Goal: Transaction & Acquisition: Subscribe to service/newsletter

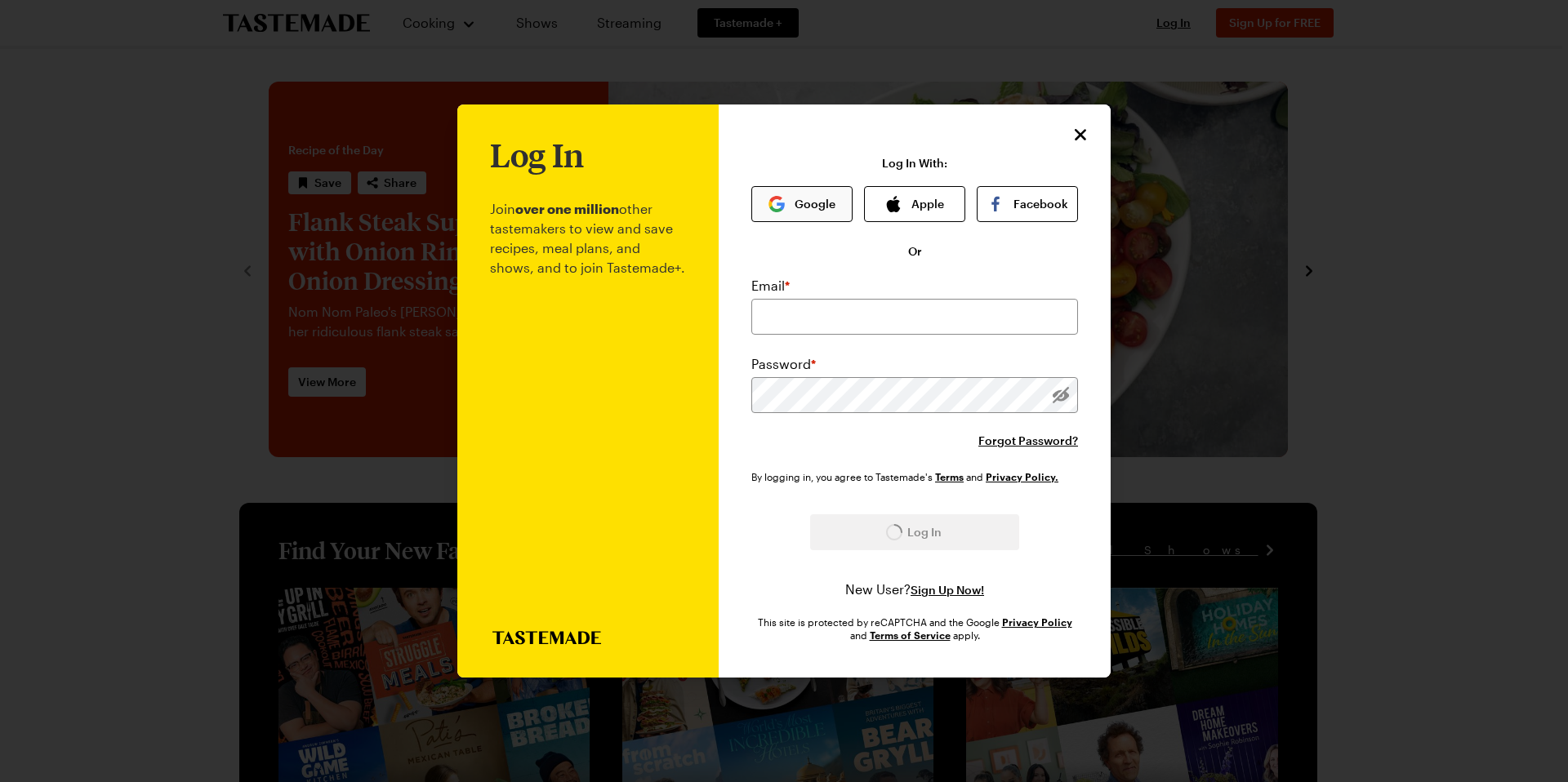
click at [808, 195] on button "Google" at bounding box center [802, 204] width 101 height 36
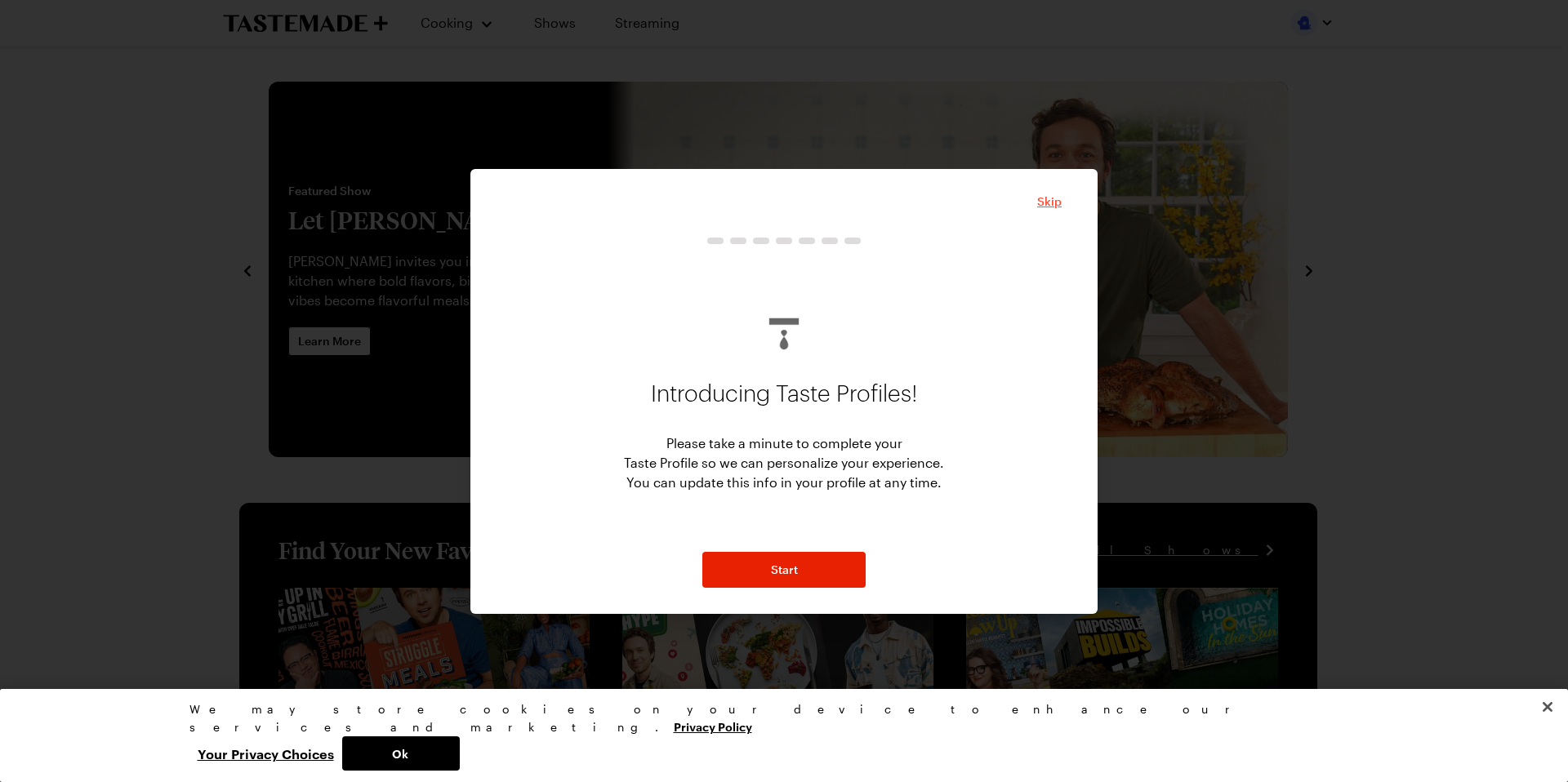
click at [1048, 195] on span "Skip" at bounding box center [1049, 202] width 24 height 16
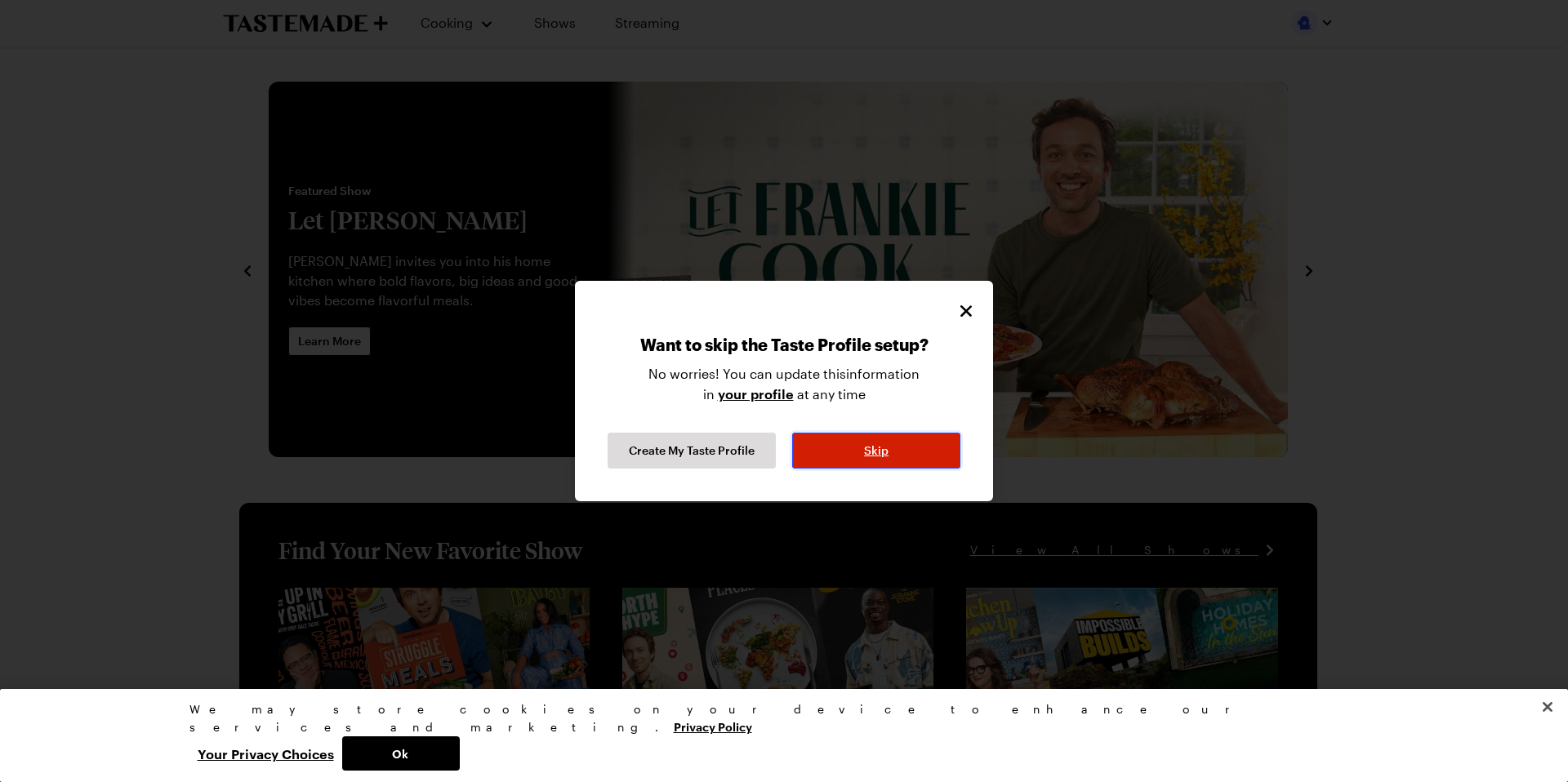
click at [890, 442] on button "Skip" at bounding box center [876, 450] width 168 height 36
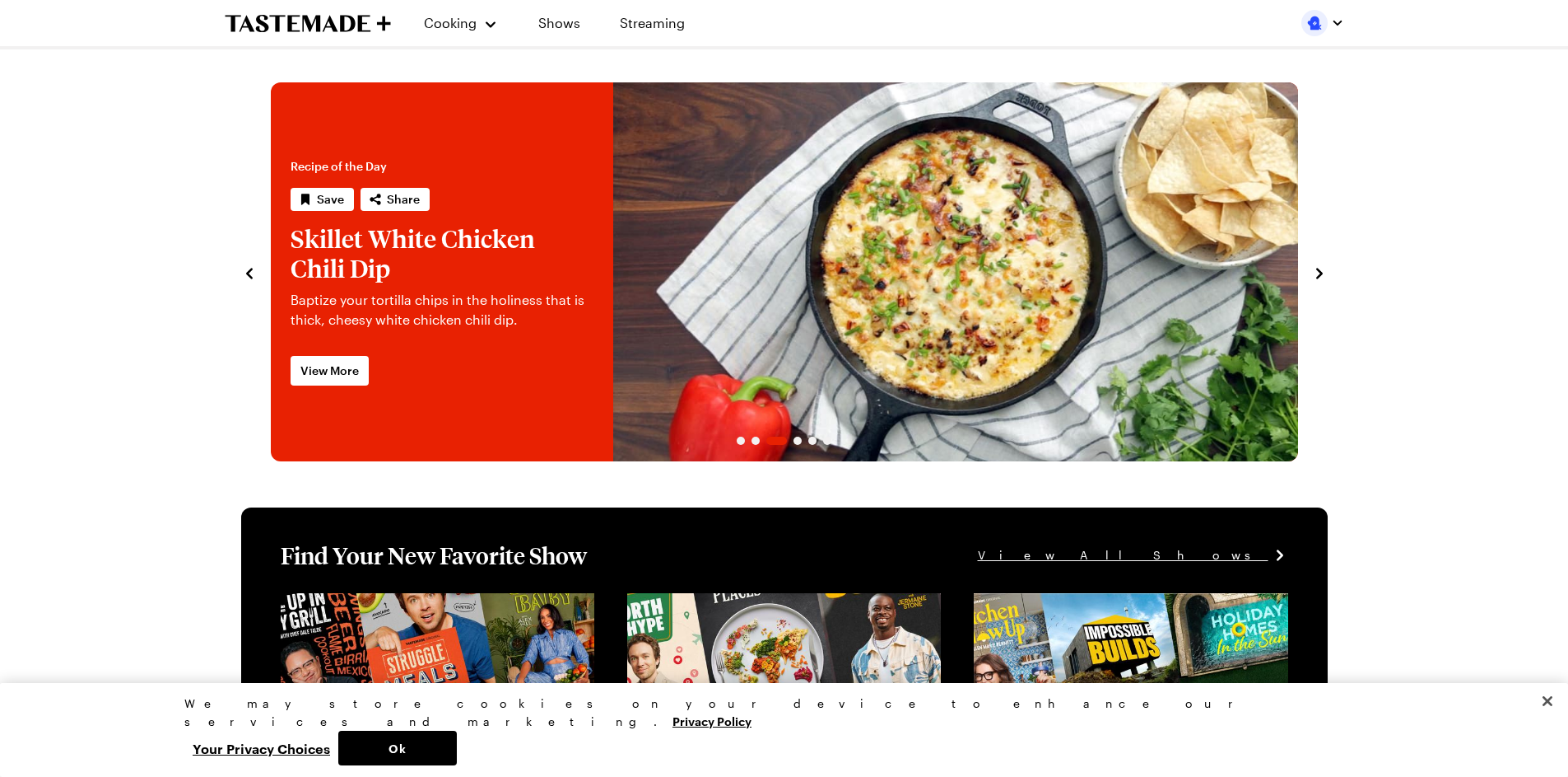
click at [1321, 24] on img "button" at bounding box center [1314, 23] width 26 height 26
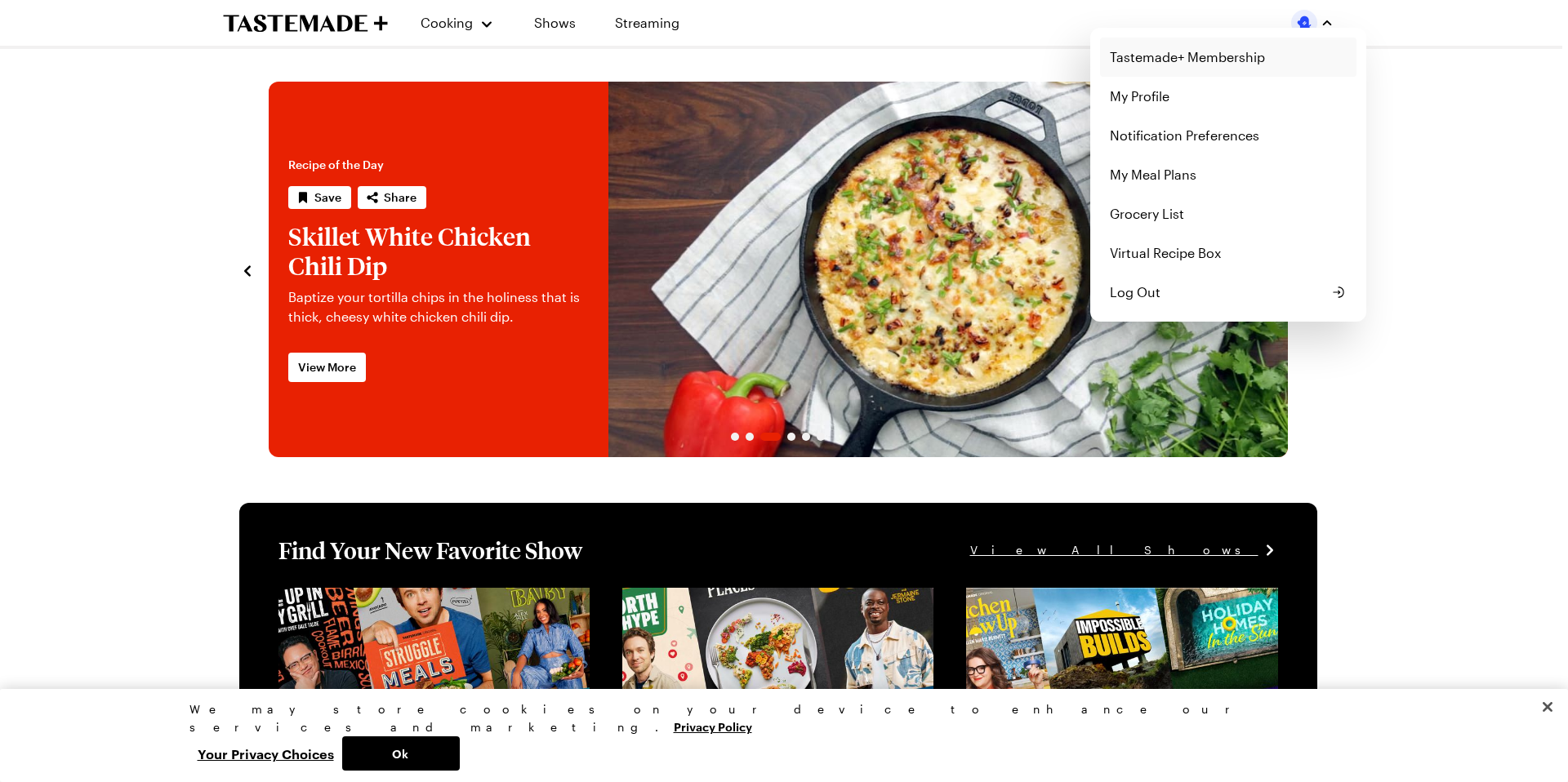
click at [1159, 62] on link "Tastemade+ Membership" at bounding box center [1228, 57] width 257 height 39
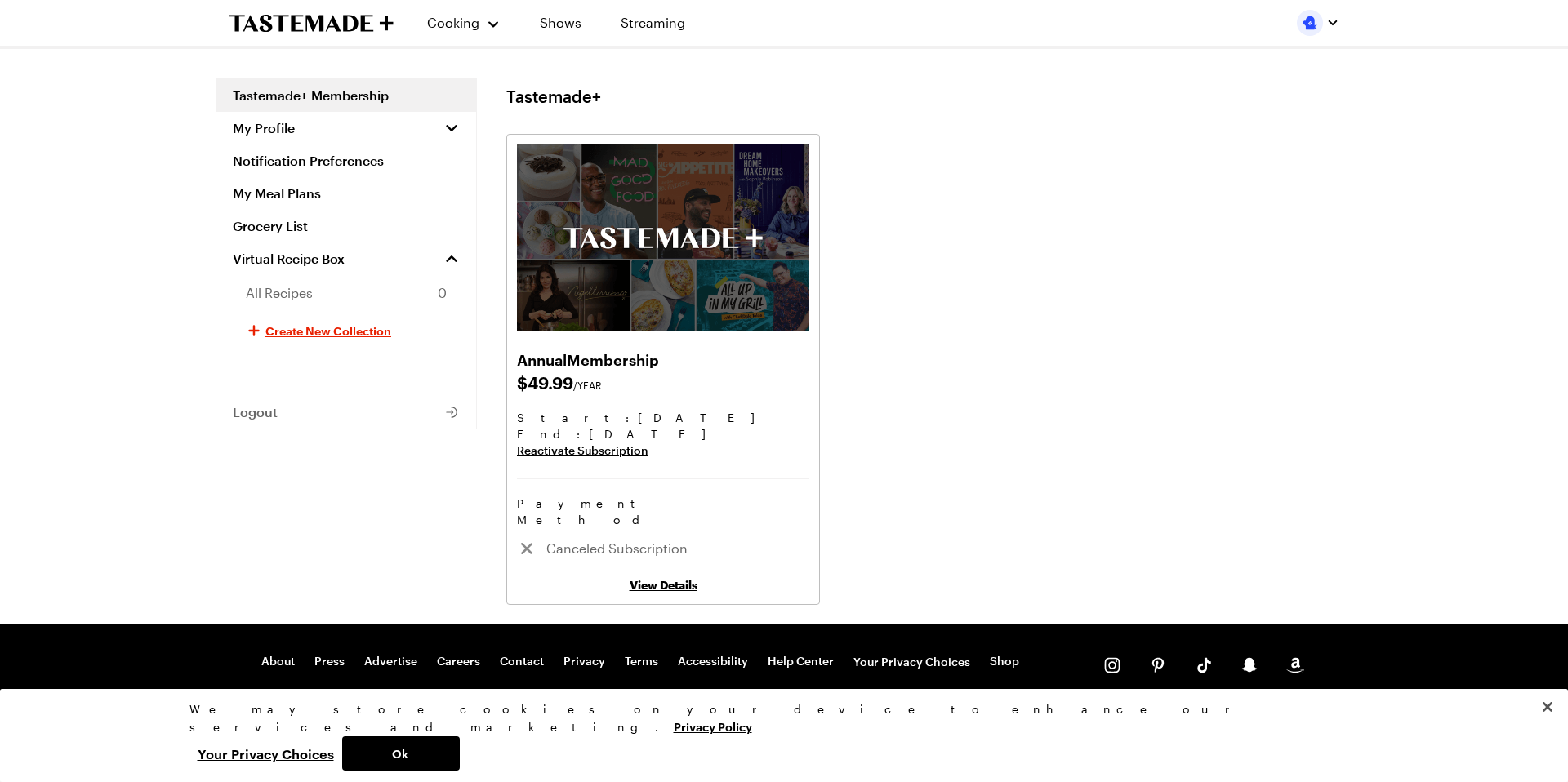
click at [644, 578] on link "View Details" at bounding box center [663, 585] width 68 height 14
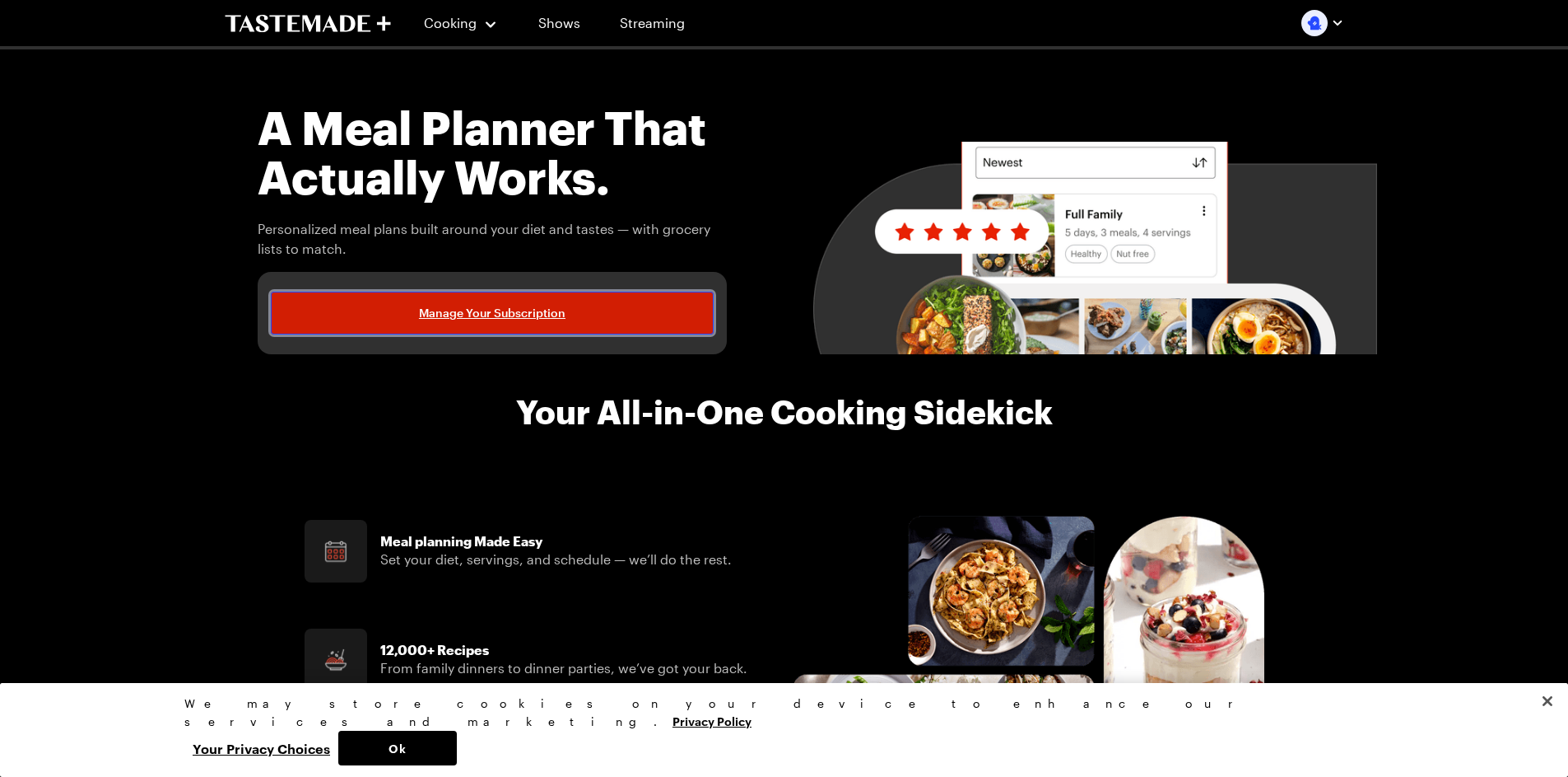
click at [324, 312] on link "Manage Your Subscription" at bounding box center [493, 313] width 443 height 43
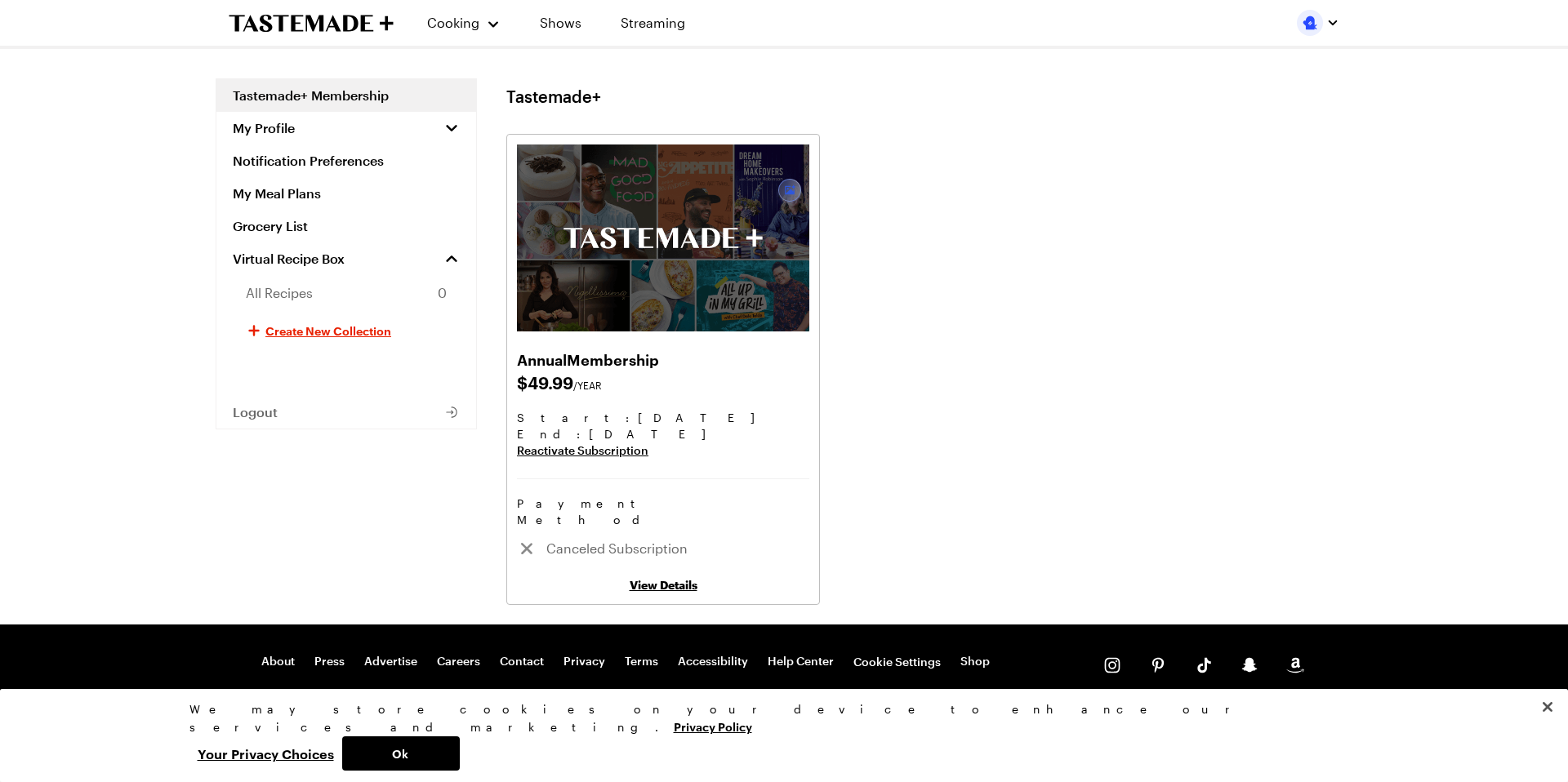
click at [300, 33] on div "Cooking Shows Streaming" at bounding box center [465, 22] width 473 height 46
click at [327, 25] on icon "To Tastemade Home Page" at bounding box center [333, 22] width 15 height 16
